Goal: Task Accomplishment & Management: Complete application form

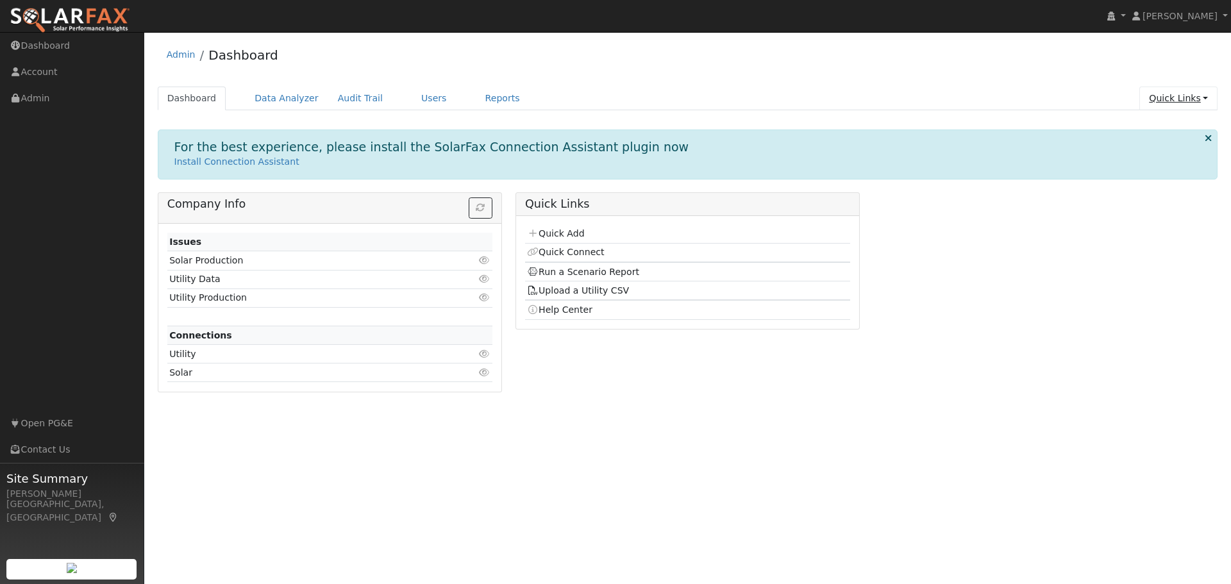
click at [1206, 101] on link "Quick Links" at bounding box center [1178, 99] width 78 height 24
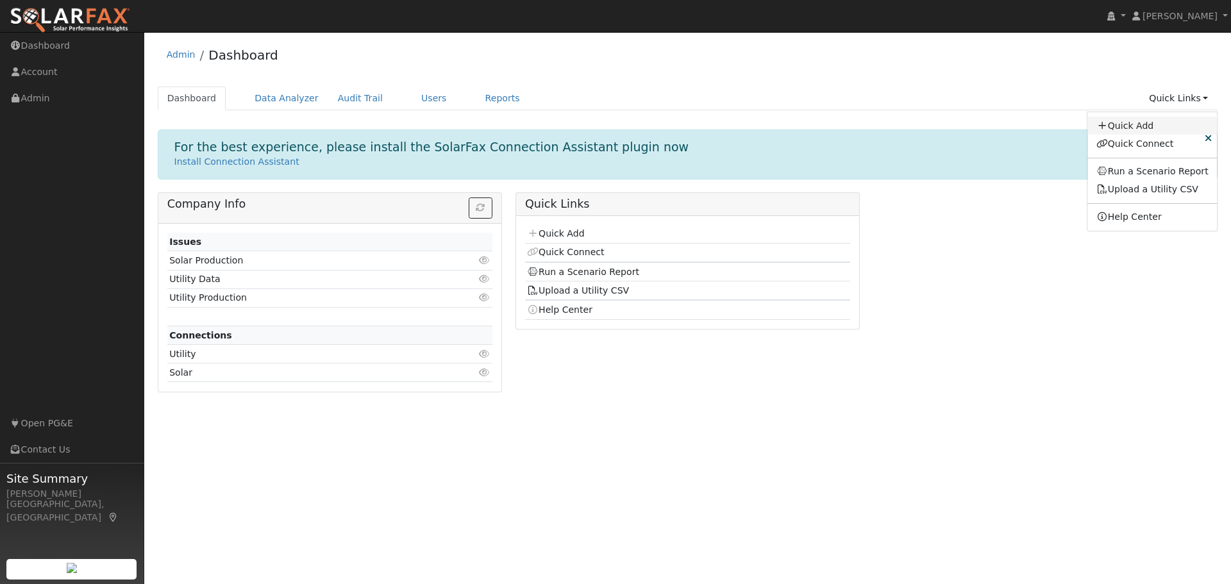
click at [1129, 123] on link "Quick Add" at bounding box center [1152, 126] width 130 height 18
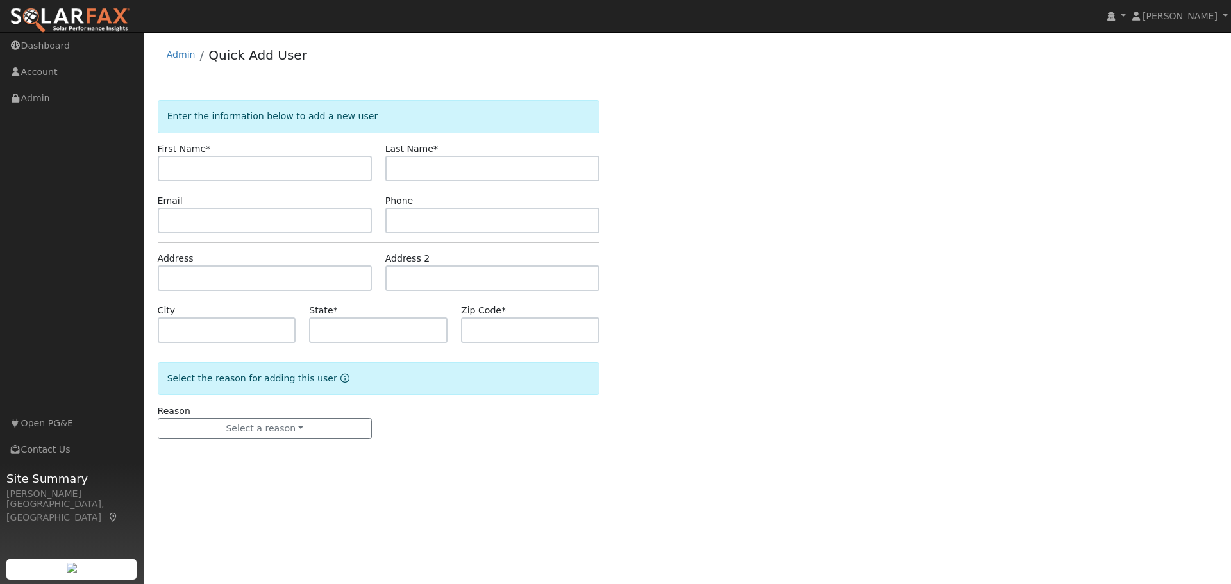
click at [168, 169] on input "text" at bounding box center [265, 169] width 214 height 26
type input "Andrew"
click at [400, 172] on input "text" at bounding box center [492, 169] width 214 height 26
type input "Hu"
click at [167, 225] on input "text" at bounding box center [265, 221] width 214 height 26
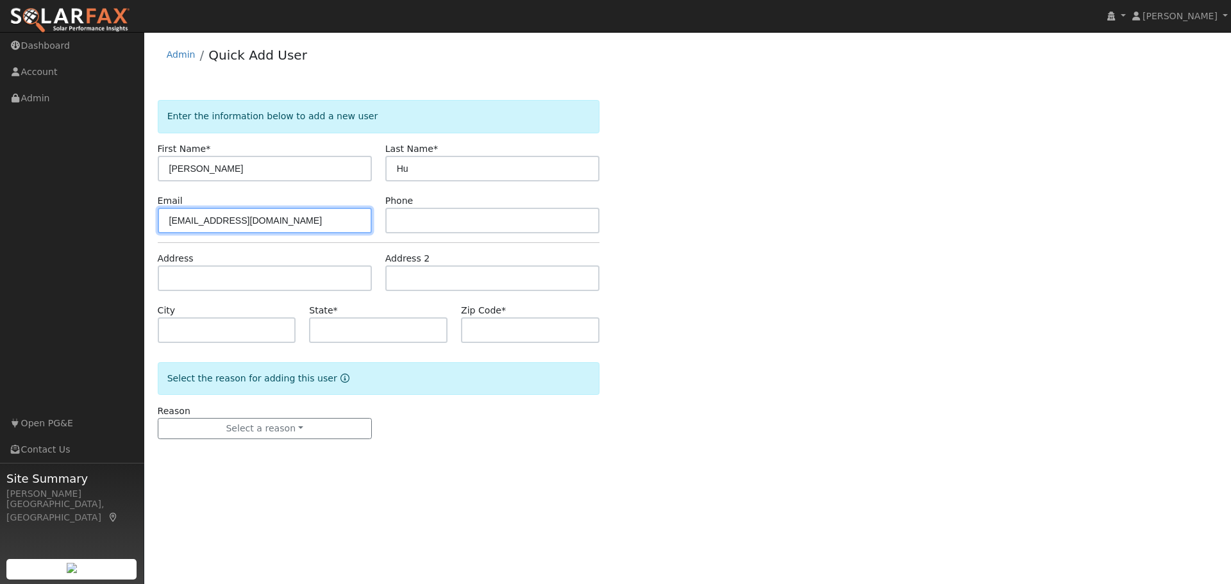
type input "[EMAIL_ADDRESS][DOMAIN_NAME]"
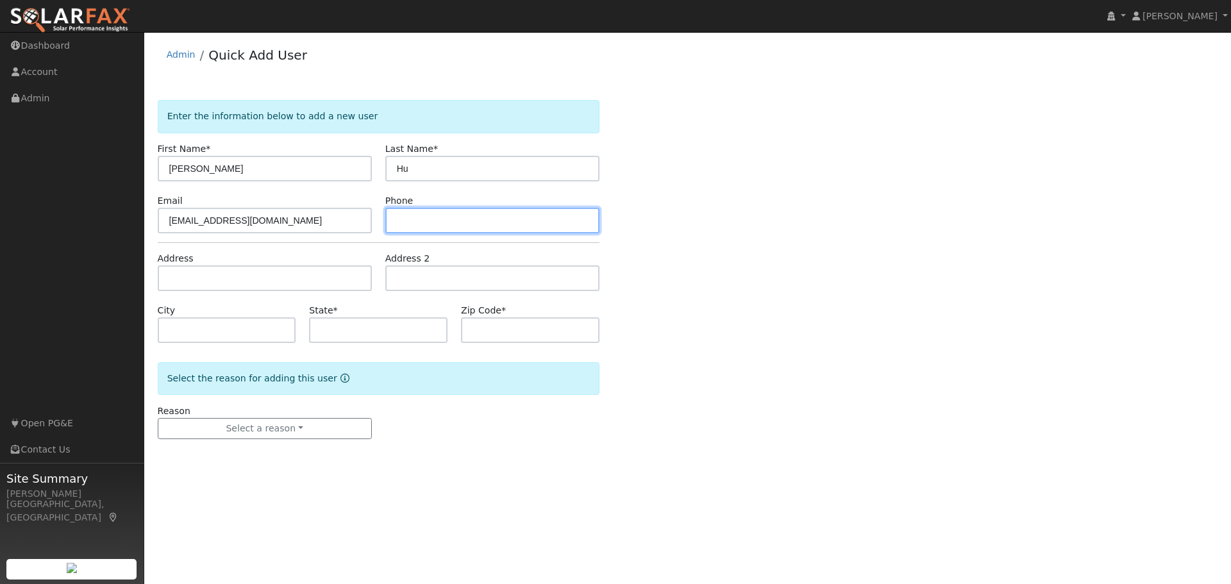
click at [411, 224] on input "text" at bounding box center [492, 221] width 214 height 26
type input "626-672-9527"
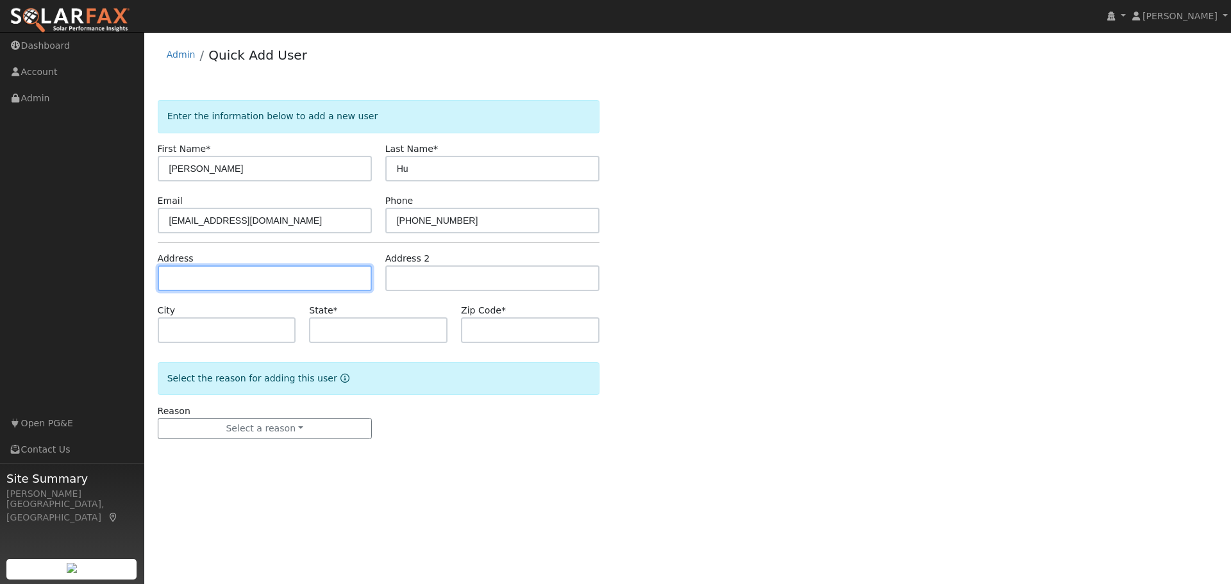
click at [185, 277] on input "text" at bounding box center [265, 278] width 214 height 26
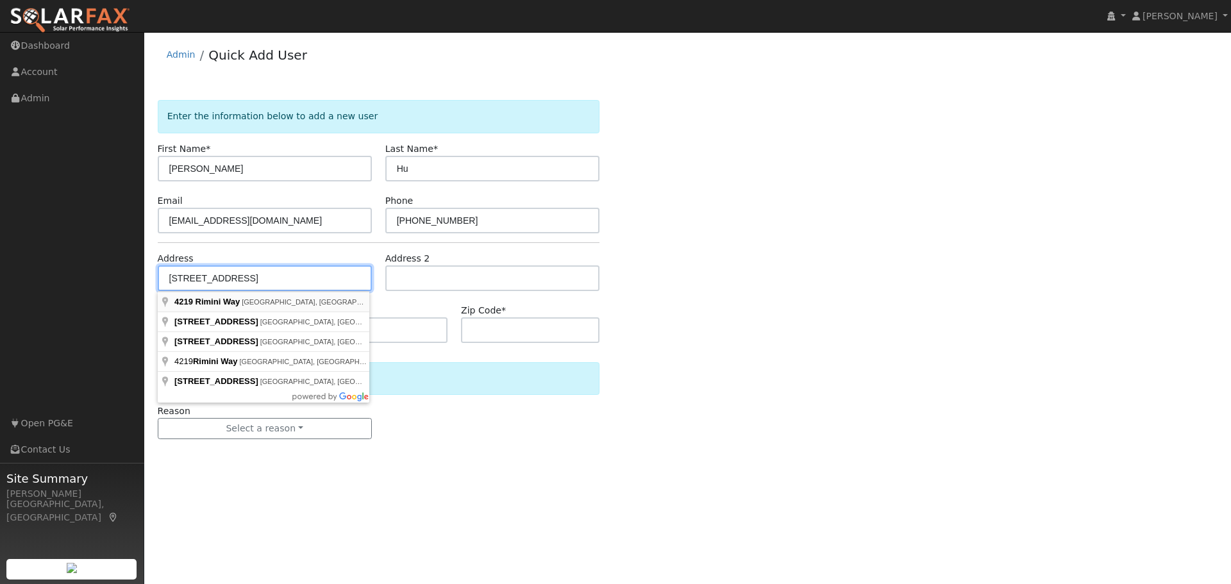
type input "4219 Rimini Way"
type input "El Dorado Hills"
type input "CA"
type input "95762"
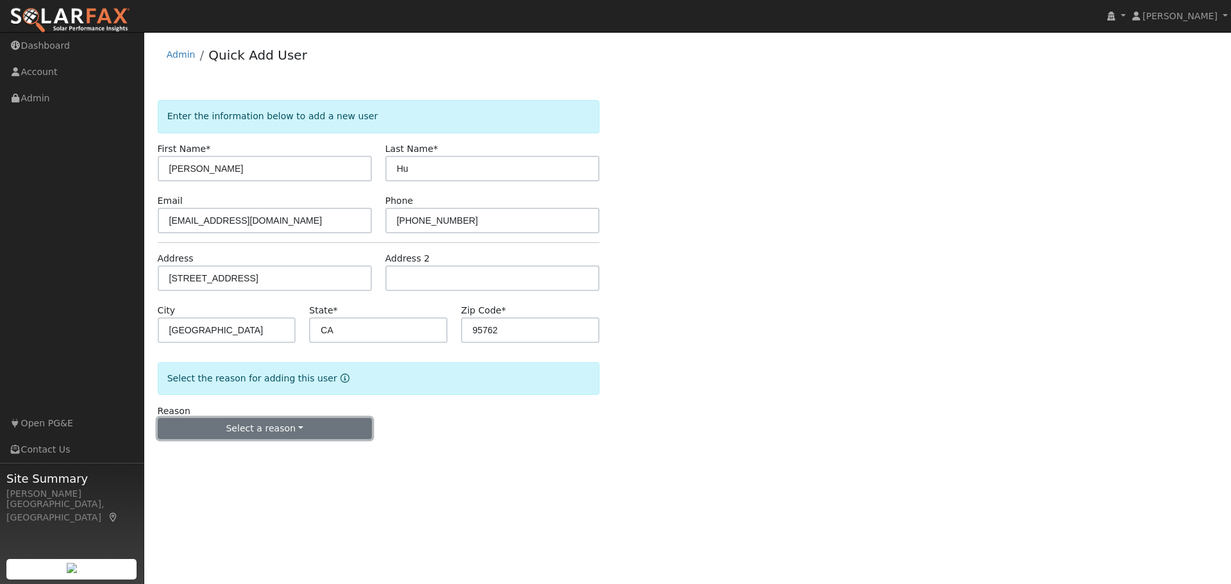
click at [292, 425] on button "Select a reason" at bounding box center [265, 429] width 214 height 22
click at [183, 457] on link "New lead" at bounding box center [229, 455] width 142 height 18
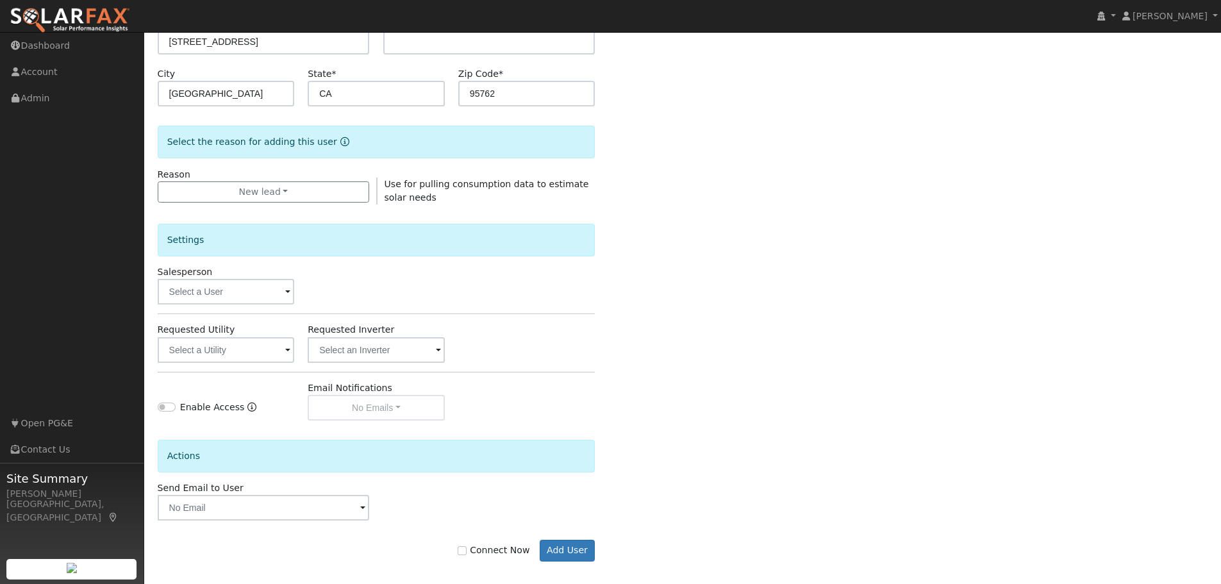
scroll to position [246, 0]
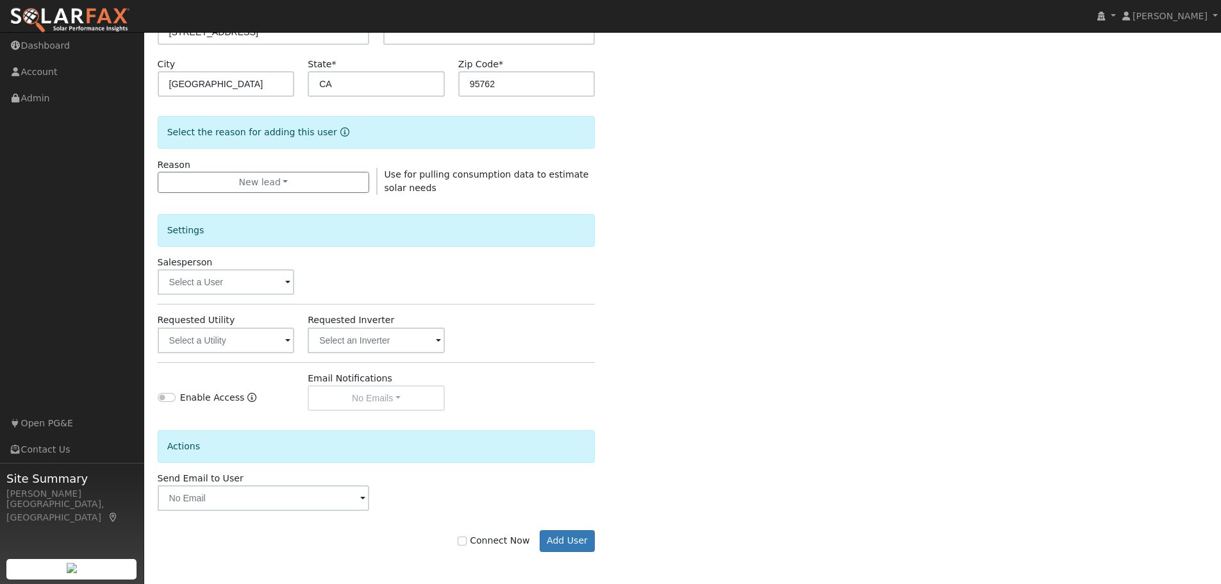
click at [285, 281] on span at bounding box center [287, 283] width 5 height 15
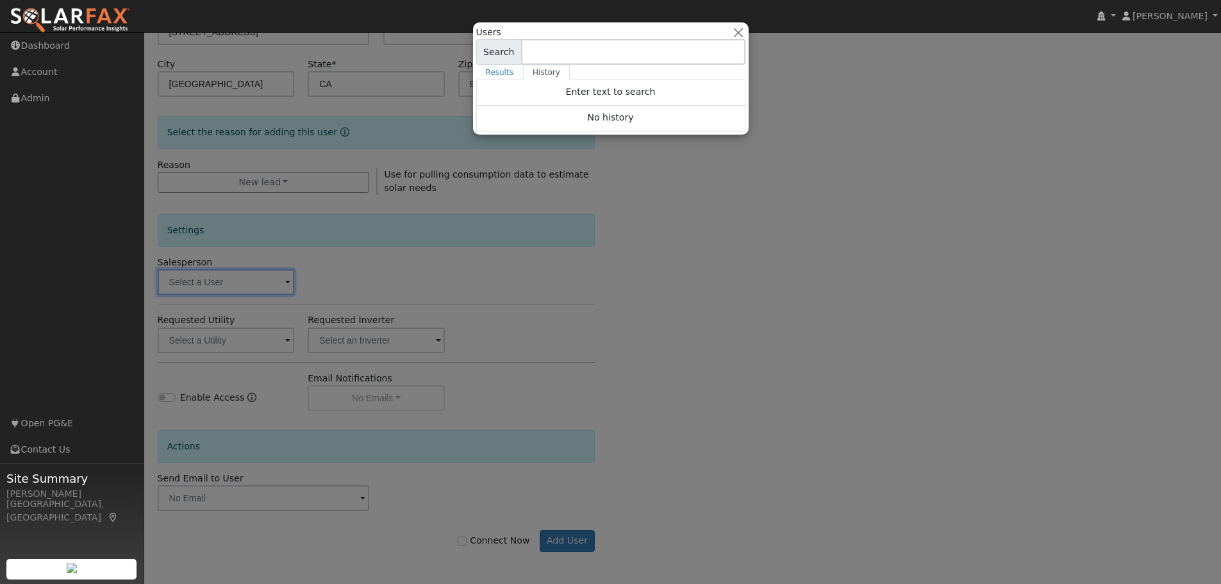
click at [676, 209] on div at bounding box center [610, 292] width 1221 height 584
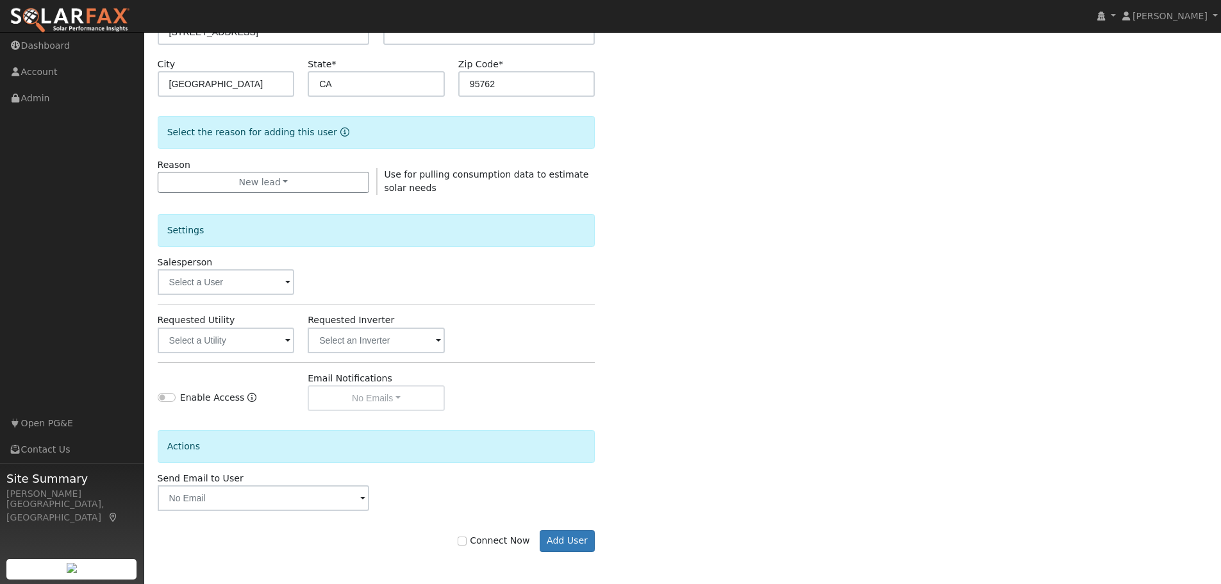
click at [361, 501] on span at bounding box center [362, 499] width 5 height 15
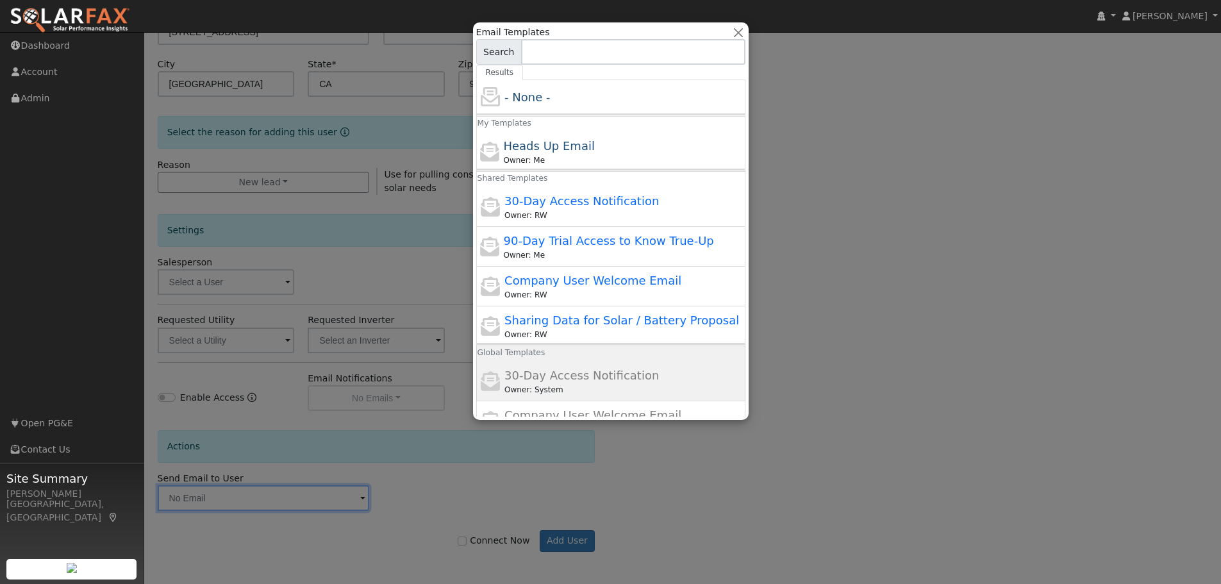
scroll to position [0, 0]
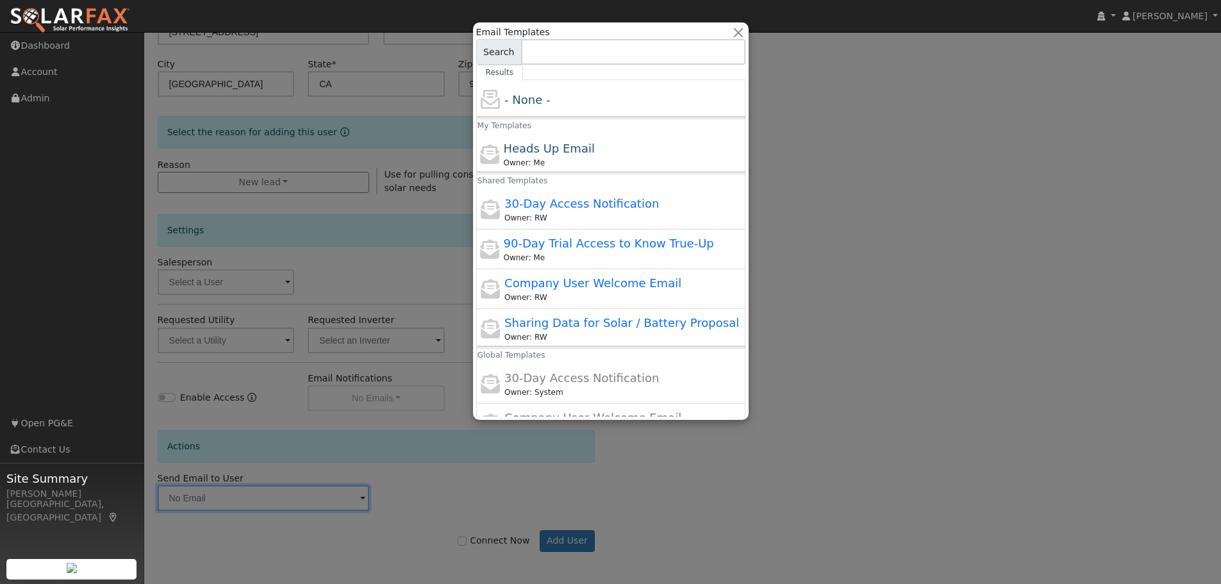
click at [722, 520] on div at bounding box center [610, 292] width 1221 height 584
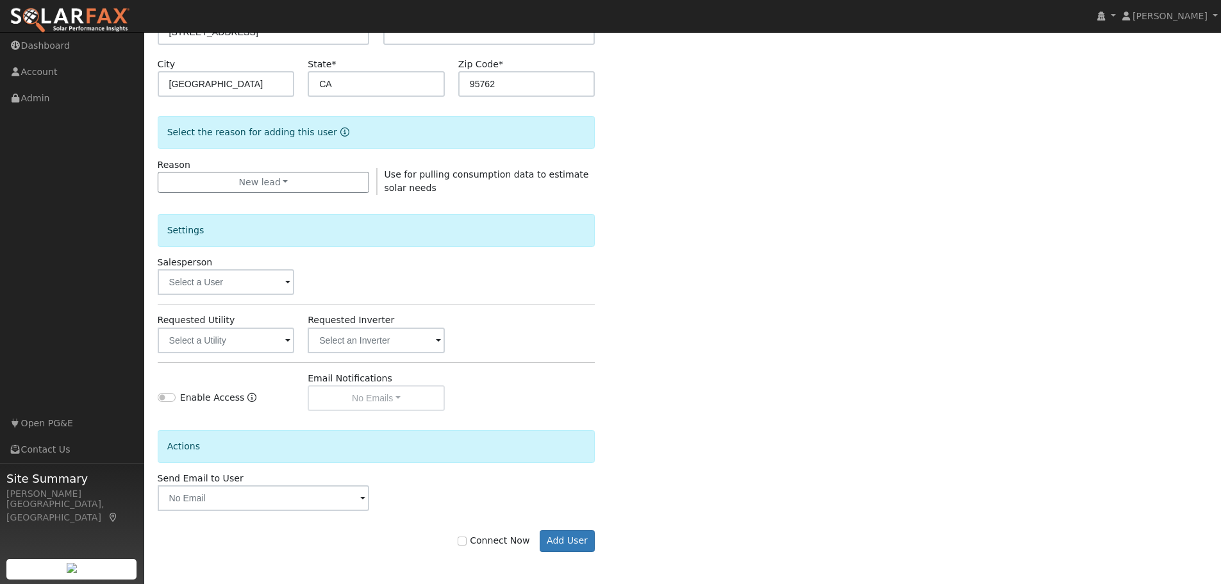
click at [483, 452] on div "Actions" at bounding box center [377, 446] width 438 height 33
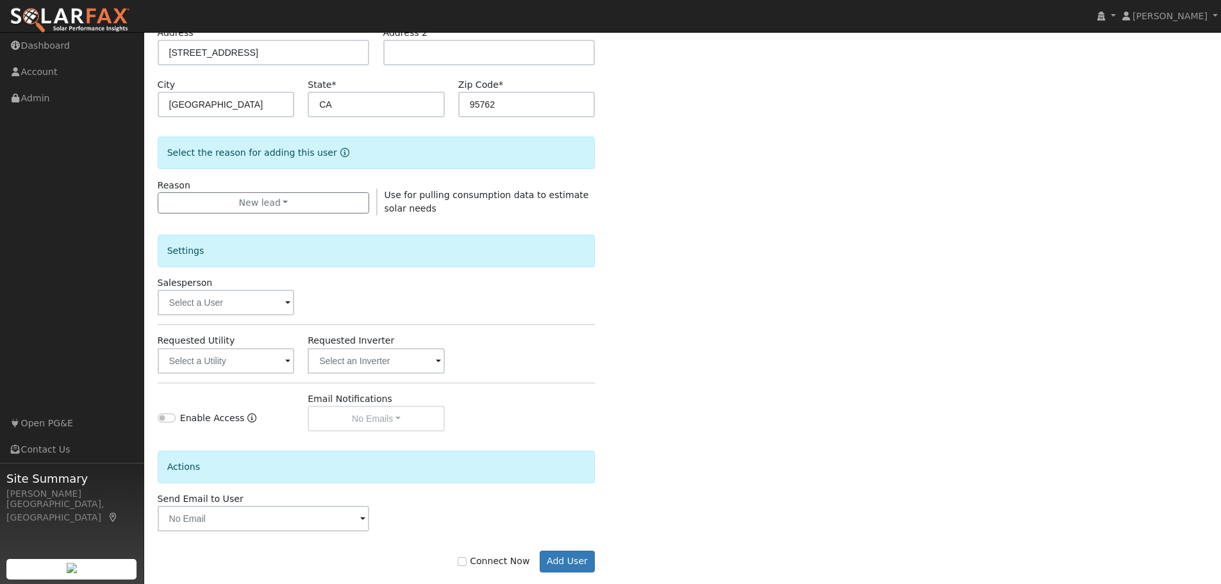
scroll to position [246, 0]
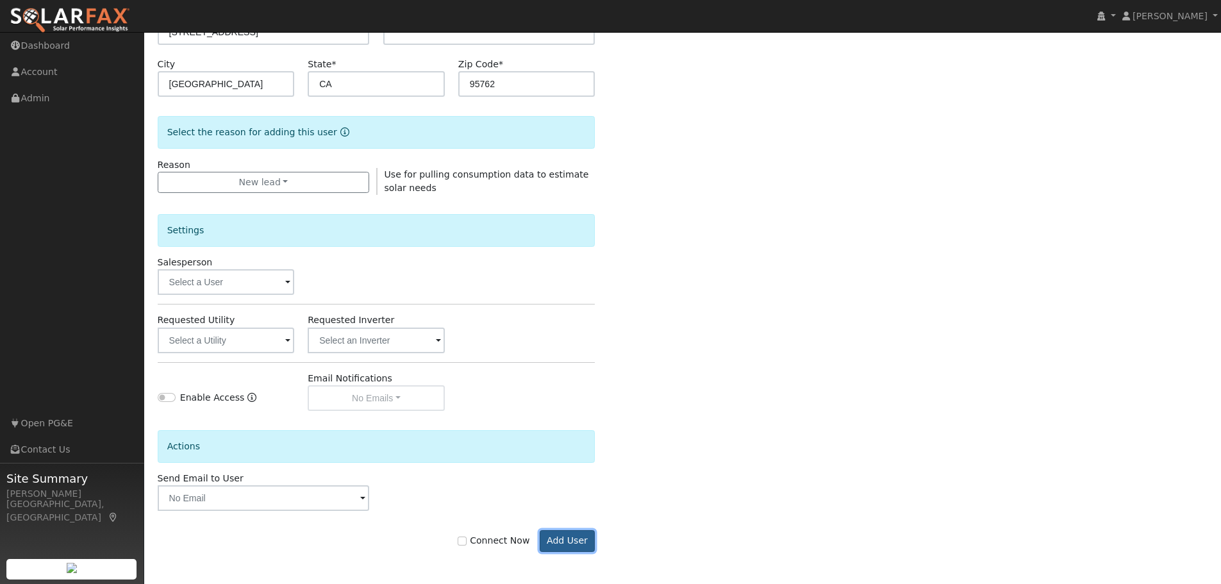
click at [575, 541] on button "Add User" at bounding box center [568, 541] width 56 height 22
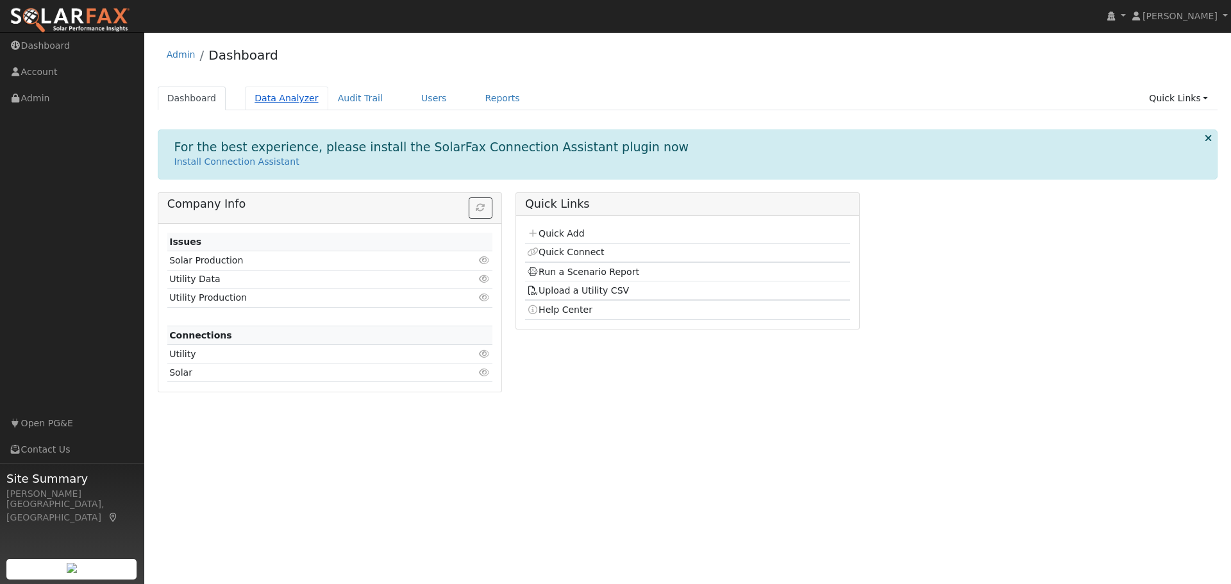
click at [270, 99] on link "Data Analyzer" at bounding box center [286, 99] width 83 height 24
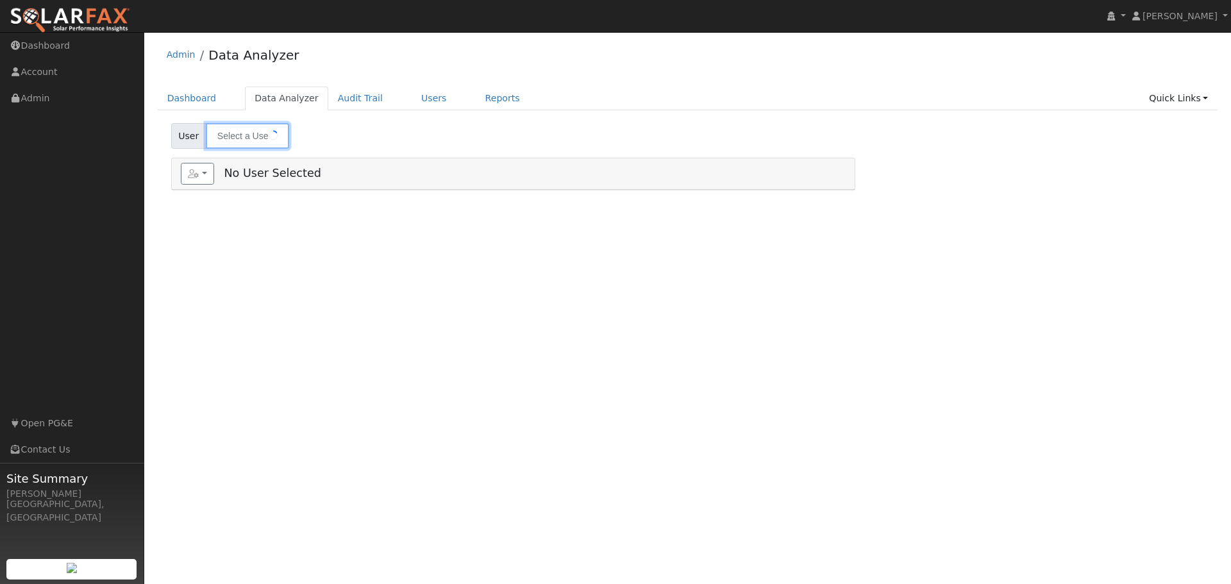
type input "[PERSON_NAME] [PERSON_NAME]"
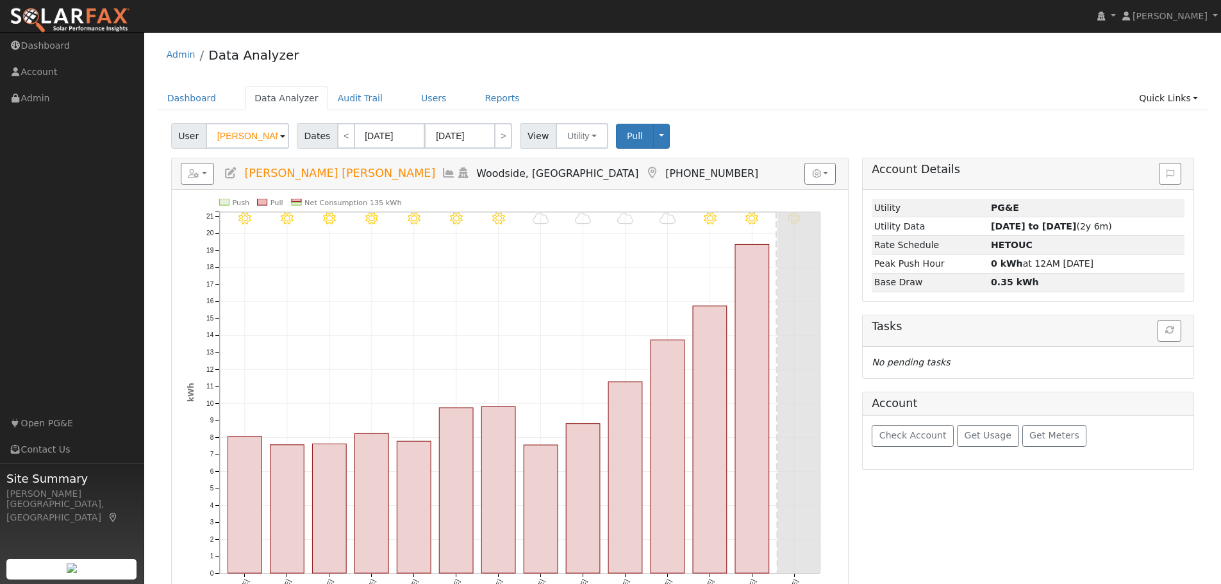
click at [280, 138] on span at bounding box center [282, 136] width 5 height 15
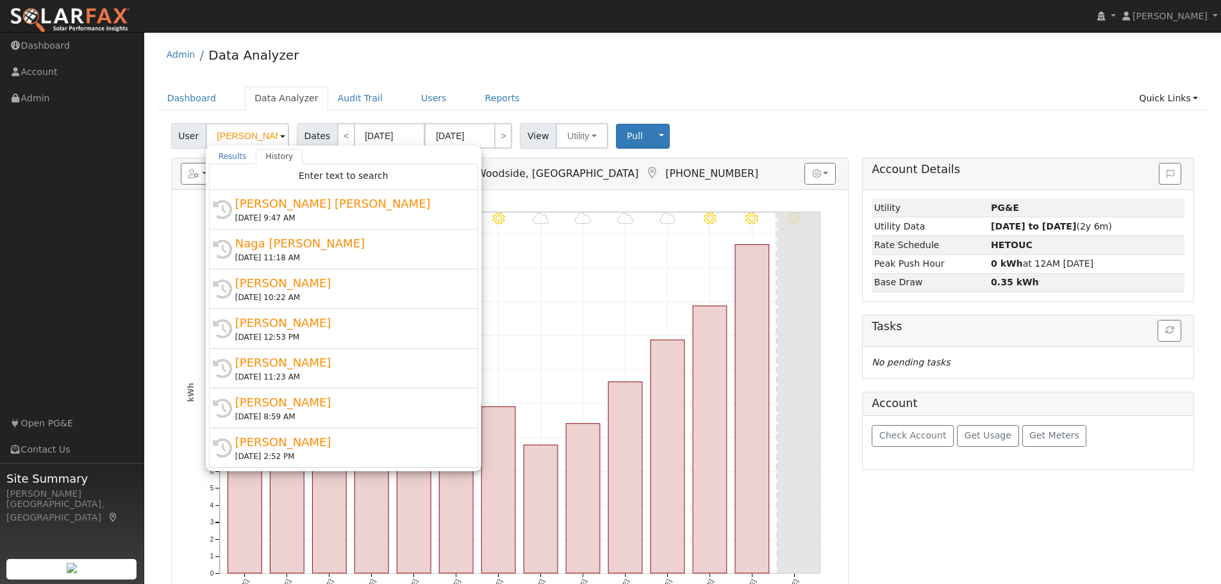
click at [671, 61] on div "Admin Data Analyzer" at bounding box center [683, 57] width 1050 height 39
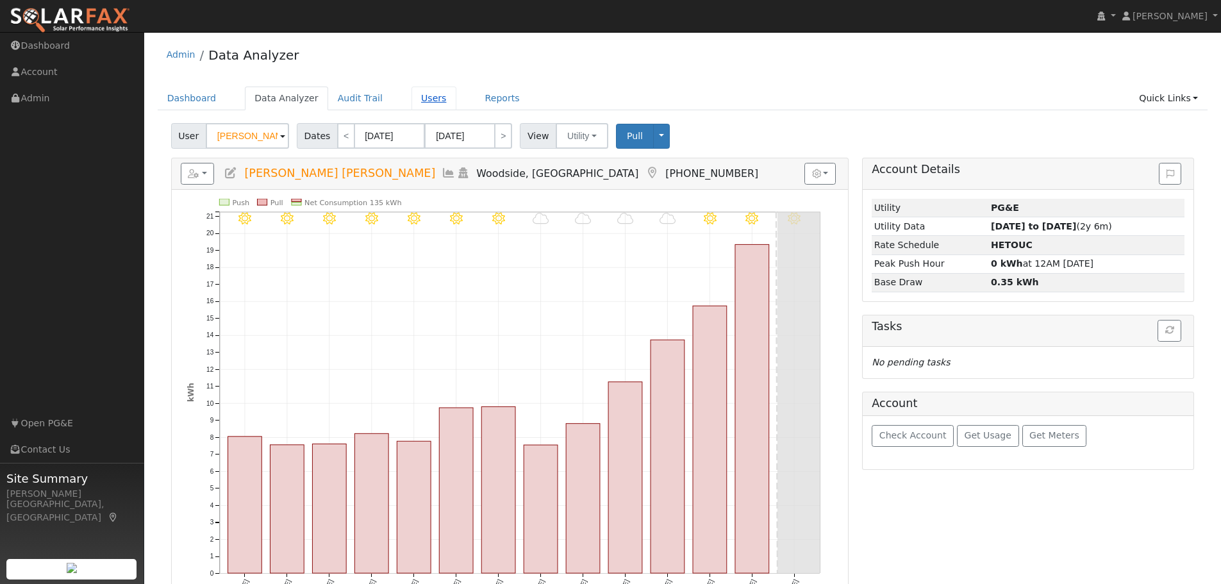
click at [411, 99] on link "Users" at bounding box center [433, 99] width 45 height 24
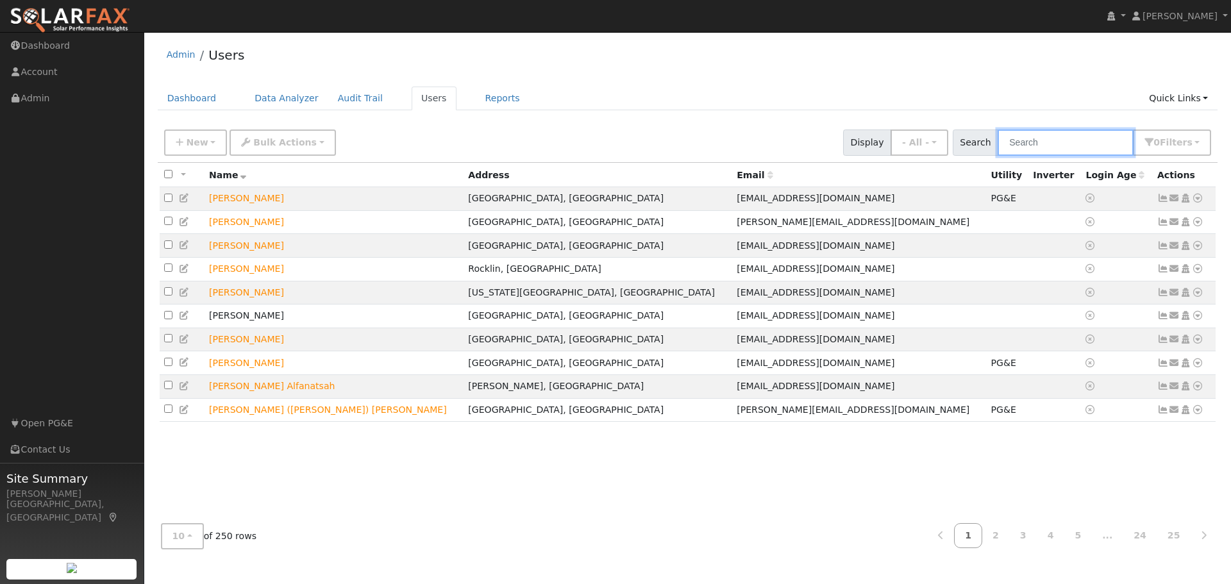
click at [1043, 137] on input "text" at bounding box center [1065, 142] width 136 height 26
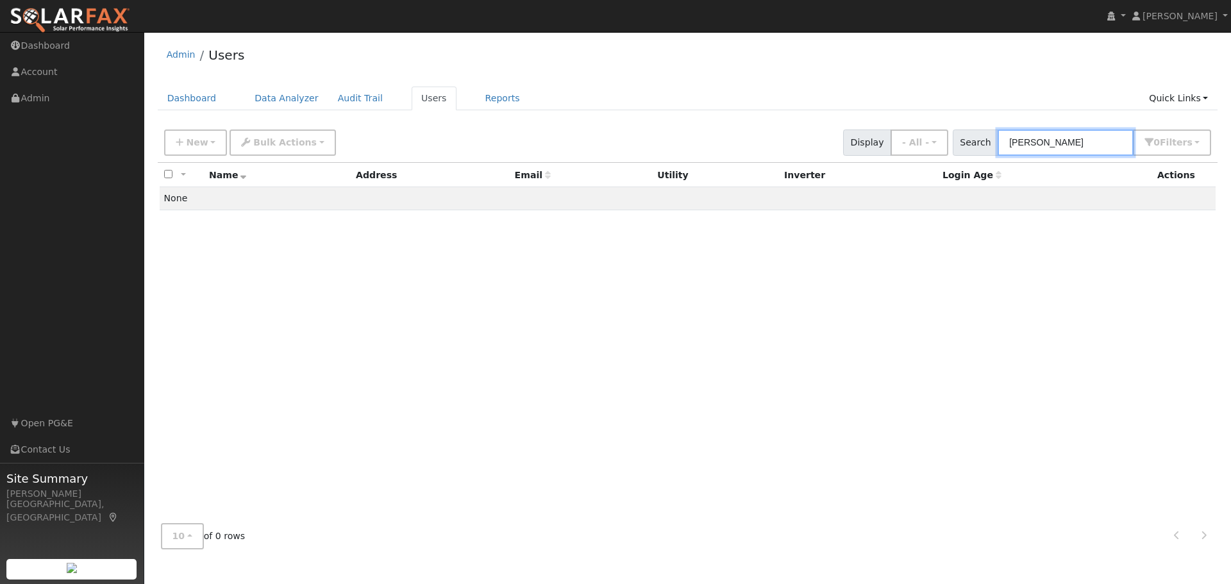
type input "[PERSON_NAME]"
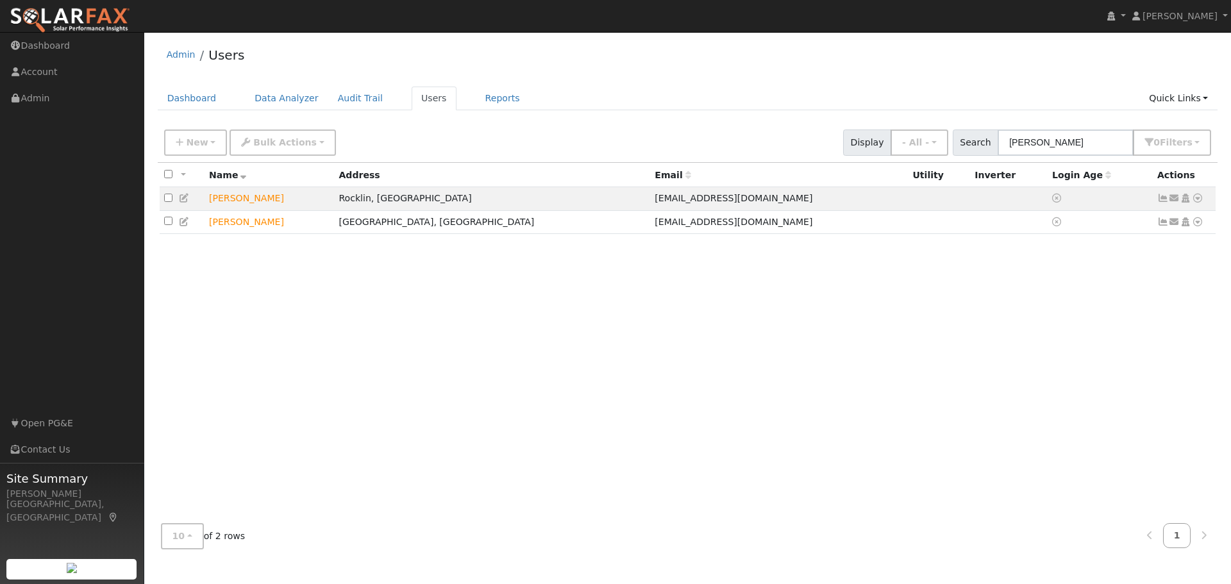
click at [1159, 312] on div "All None All on page None on page Name Address Email Utility Inverter Login Age…" at bounding box center [688, 338] width 1060 height 351
